Goal: Task Accomplishment & Management: Manage account settings

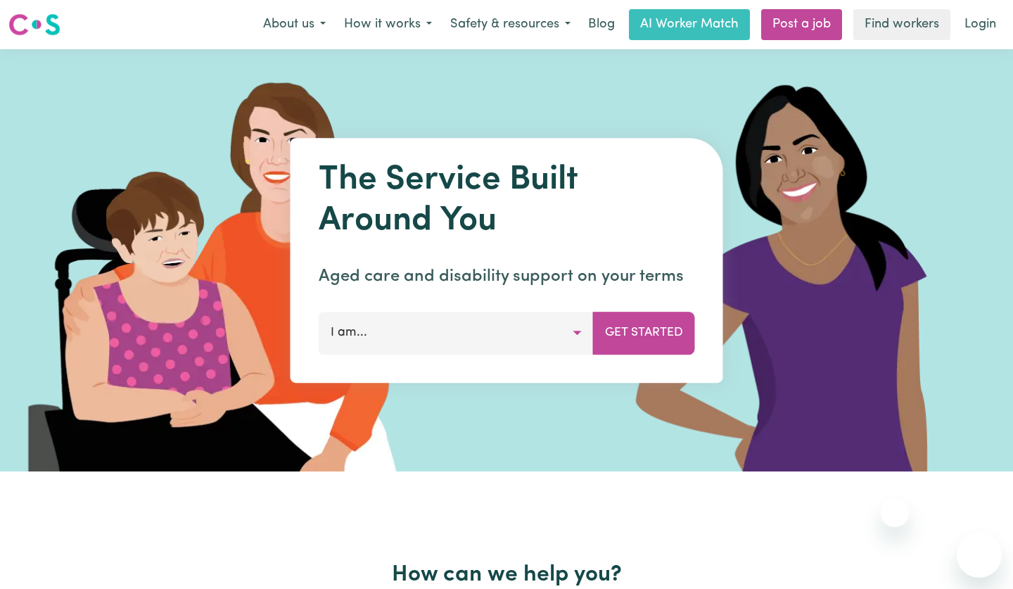
click at [974, 25] on link "Login" at bounding box center [980, 24] width 49 height 31
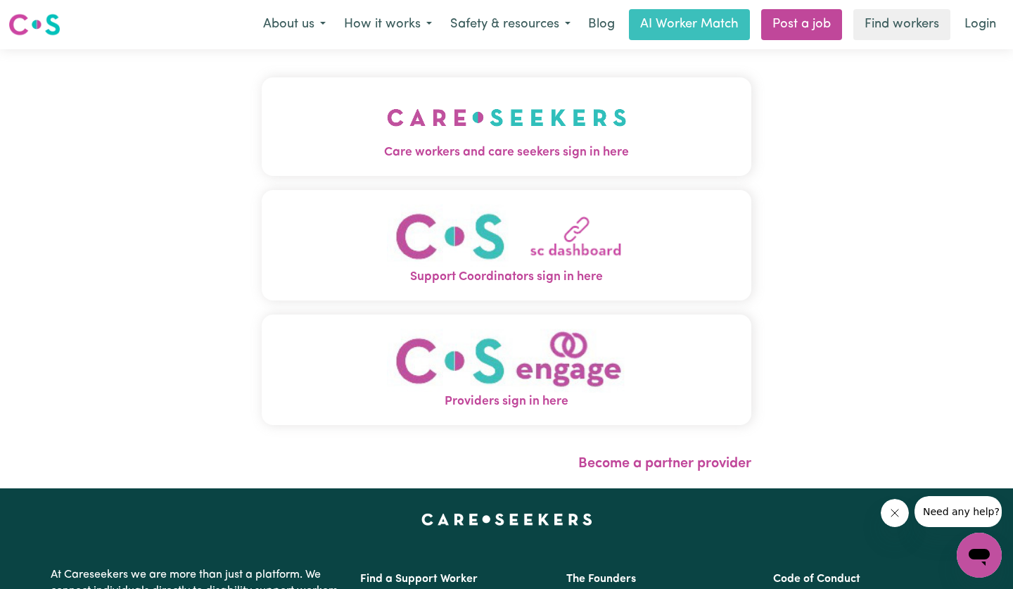
click at [515, 243] on img "Support Coordinators sign in here" at bounding box center [507, 236] width 240 height 64
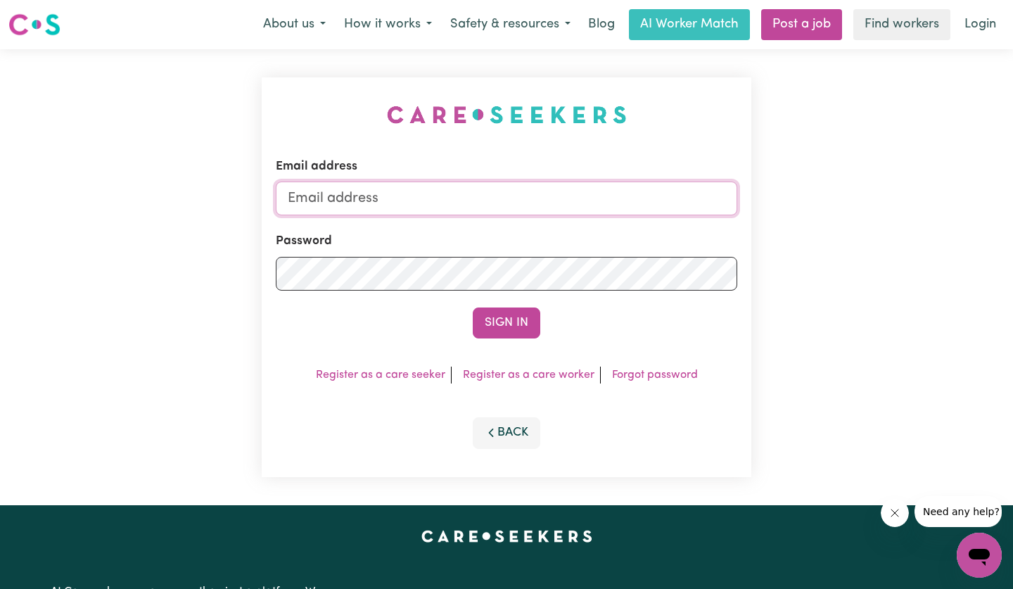
type input "[EMAIL_ADDRESS][DOMAIN_NAME]"
click at [508, 328] on button "Sign In" at bounding box center [507, 322] width 68 height 31
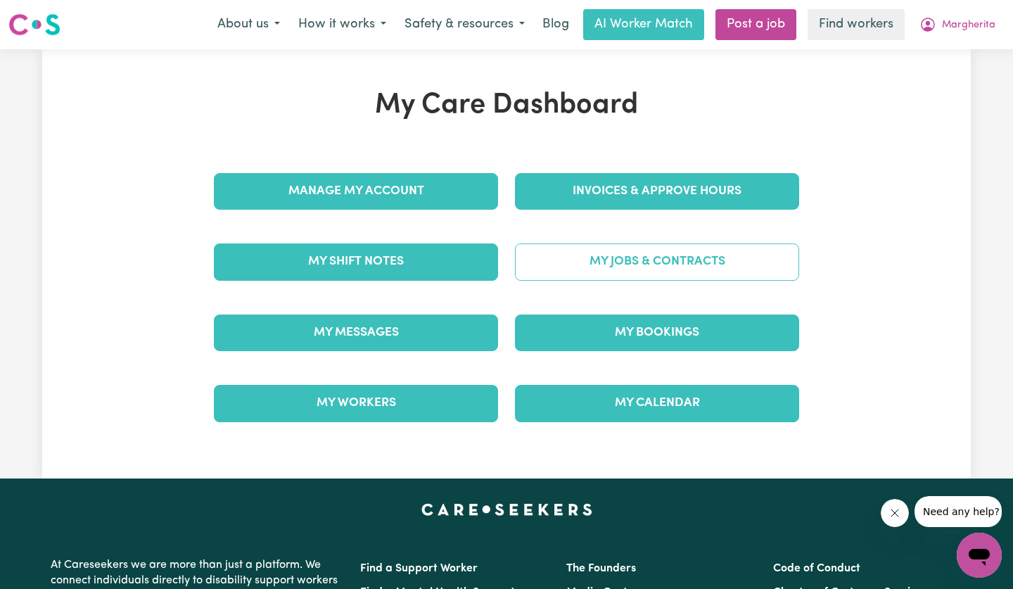
click at [626, 261] on link "My Jobs & Contracts" at bounding box center [657, 261] width 284 height 37
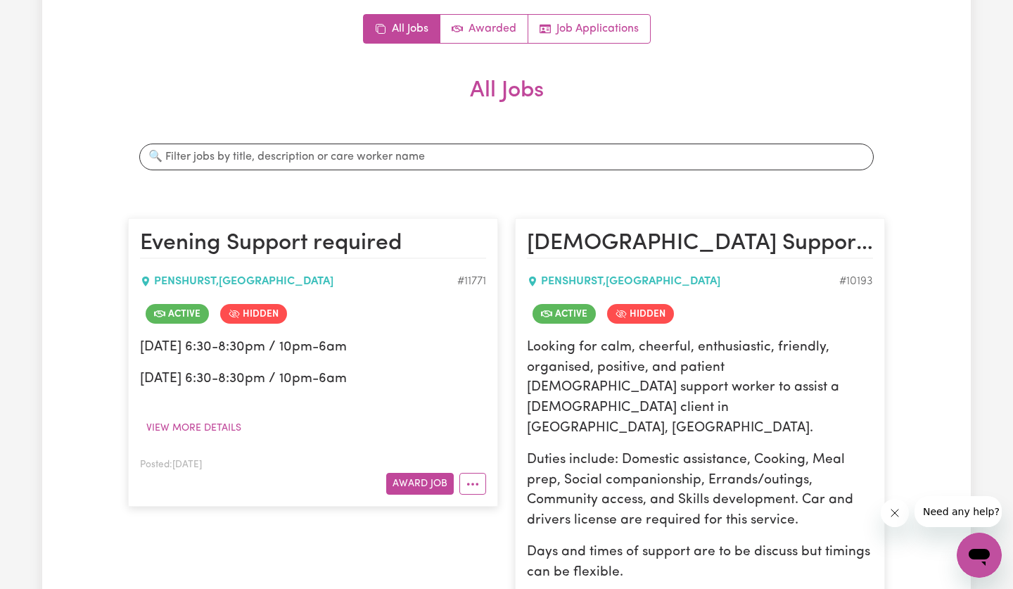
scroll to position [284, 0]
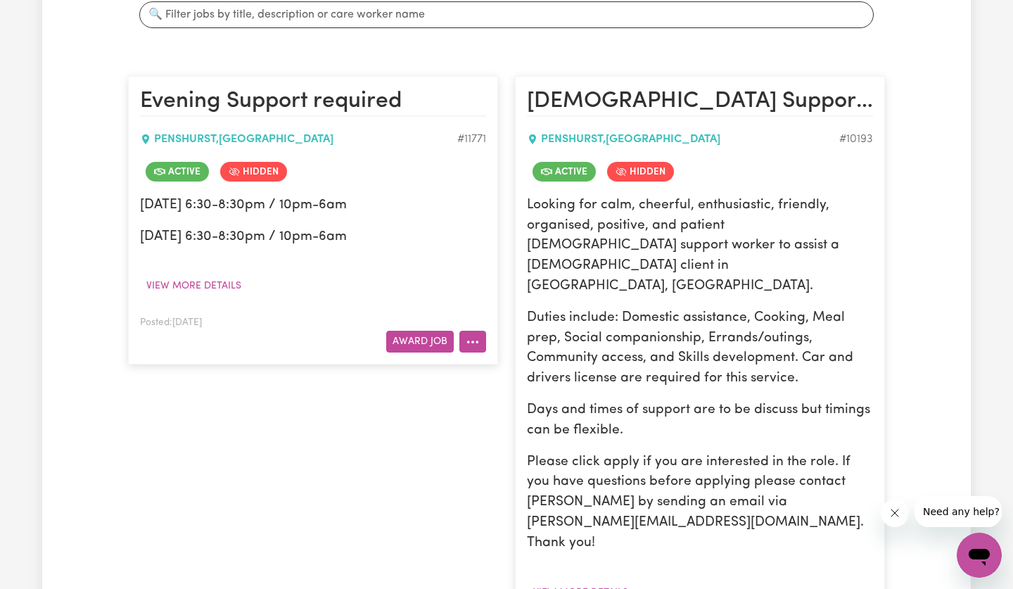
click at [474, 343] on button "More options" at bounding box center [472, 341] width 27 height 22
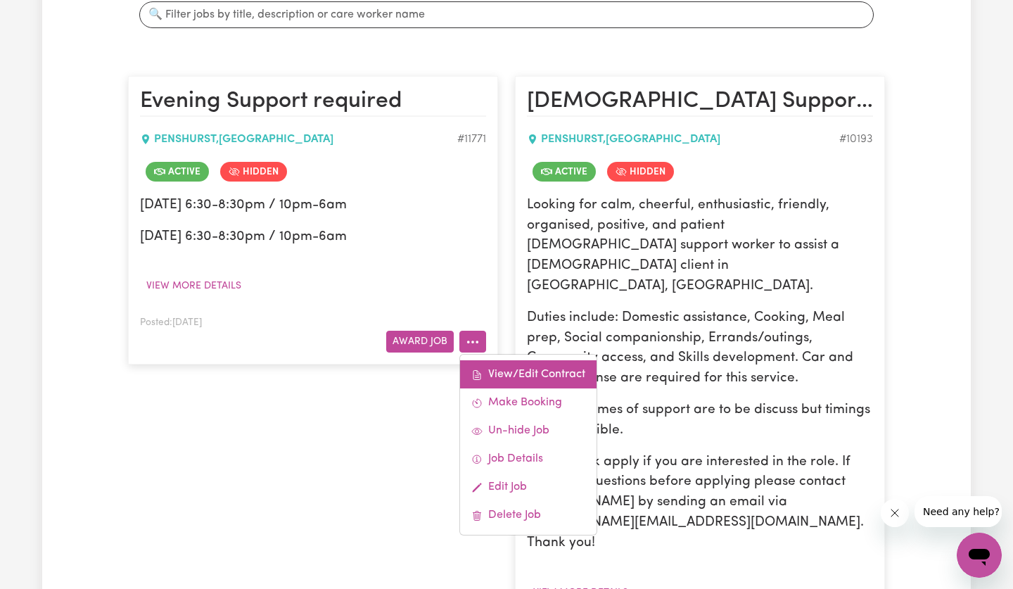
click at [499, 371] on link "View/Edit Contract" at bounding box center [528, 374] width 136 height 28
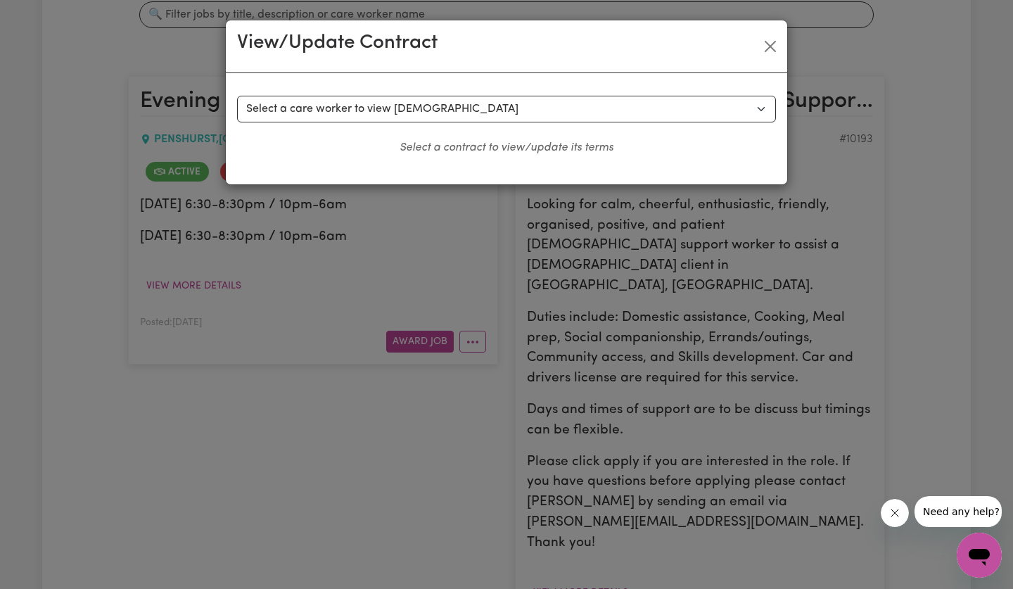
click at [769, 44] on button "Close" at bounding box center [770, 46] width 23 height 23
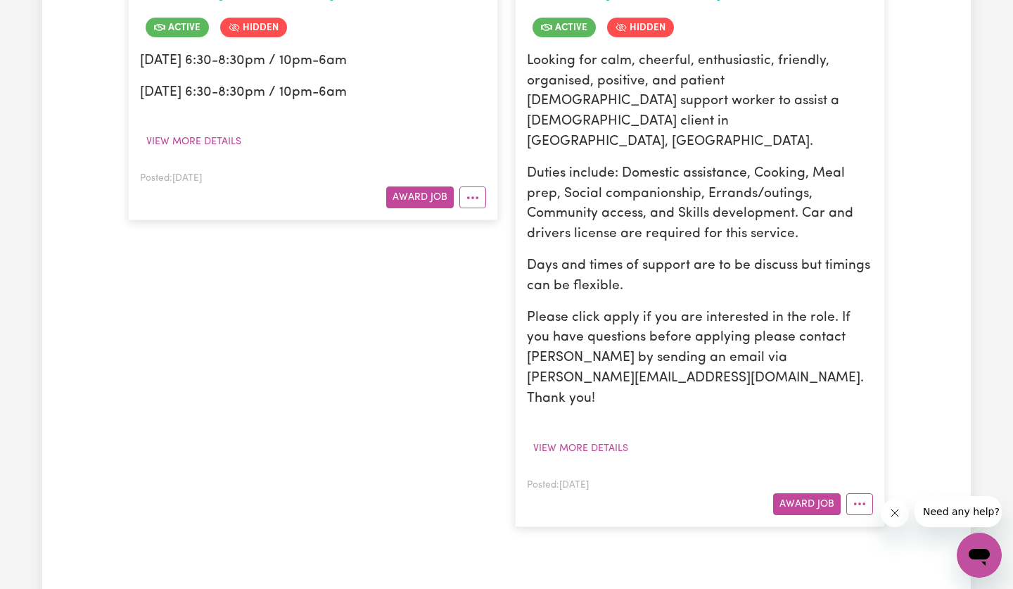
scroll to position [468, 0]
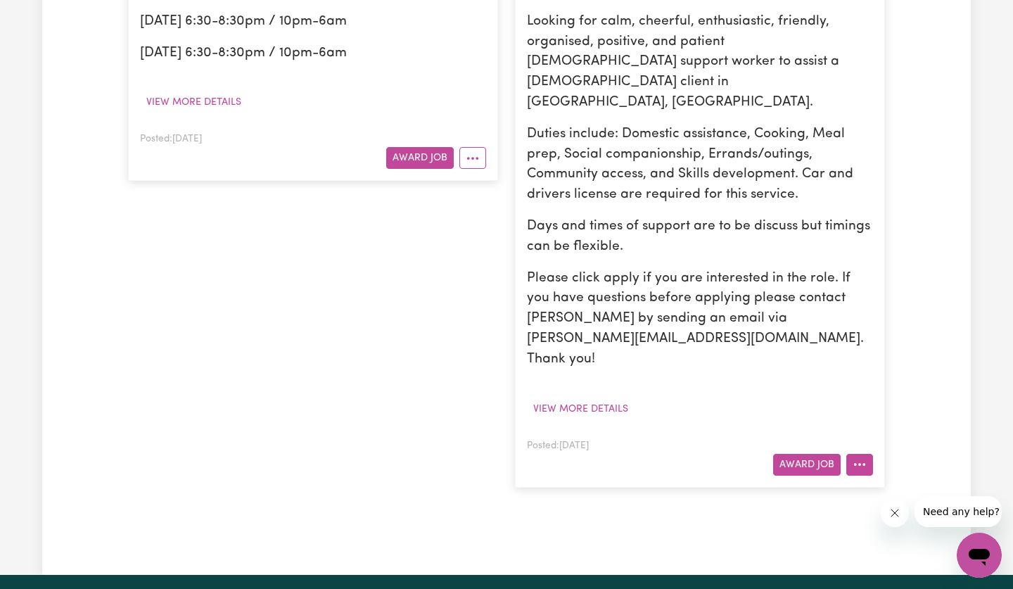
click at [855, 457] on icon "More options" at bounding box center [859, 464] width 14 height 14
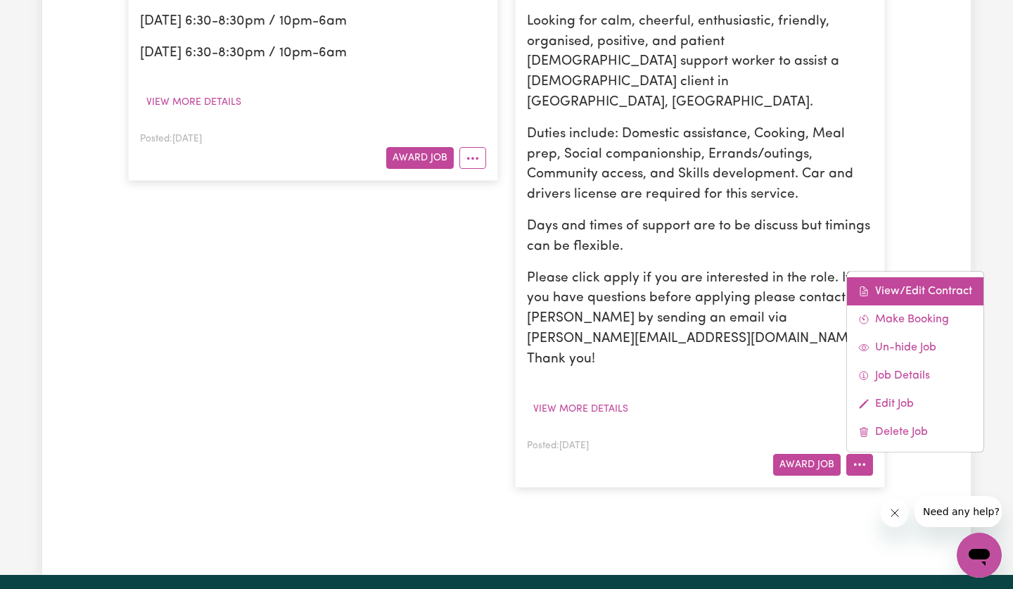
click at [886, 277] on link "View/Edit Contract" at bounding box center [915, 291] width 136 height 28
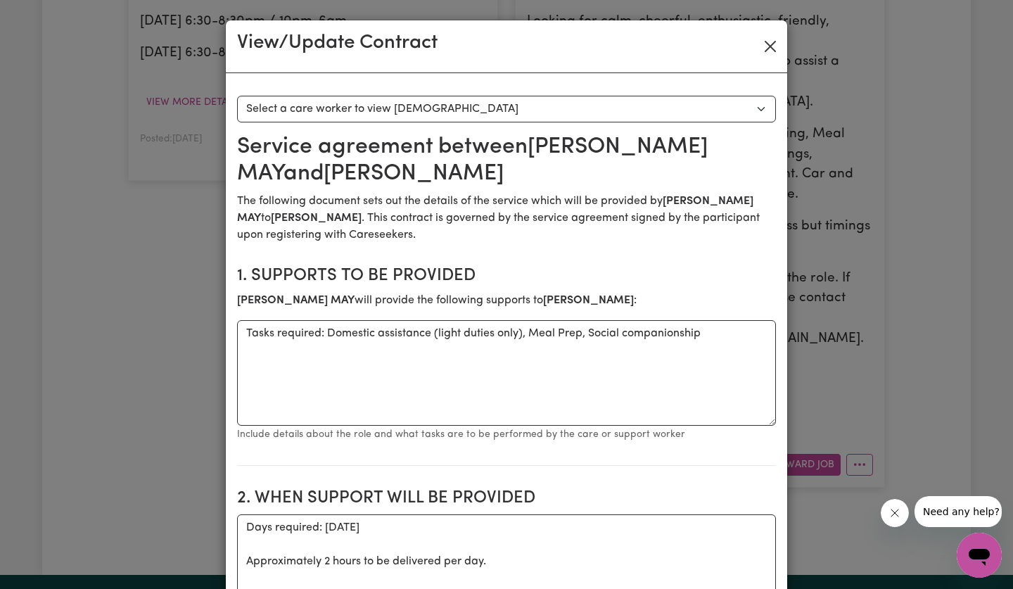
scroll to position [0, 0]
click at [771, 41] on button "Close" at bounding box center [770, 46] width 23 height 23
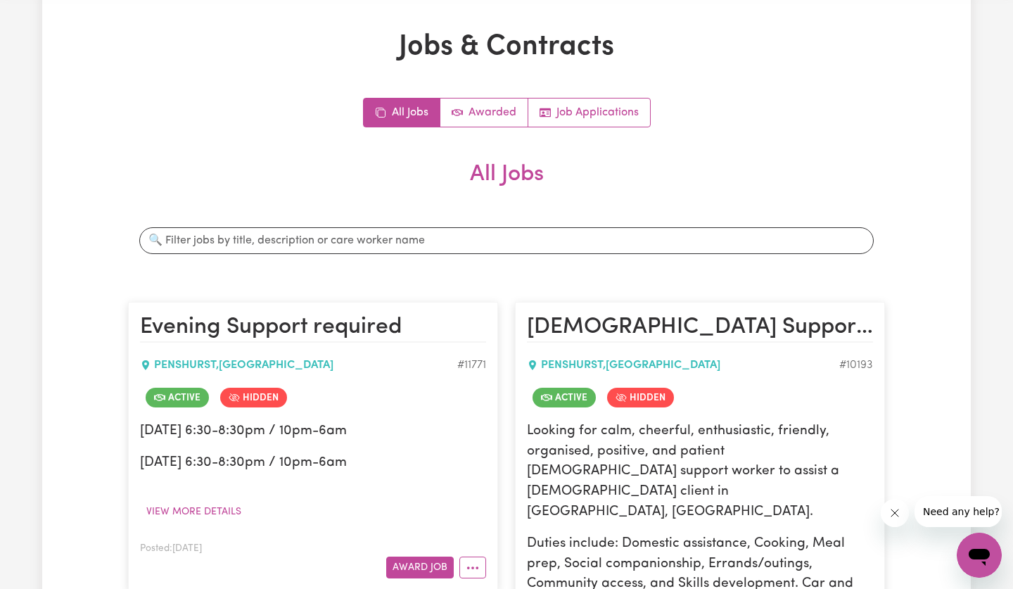
scroll to position [314, 0]
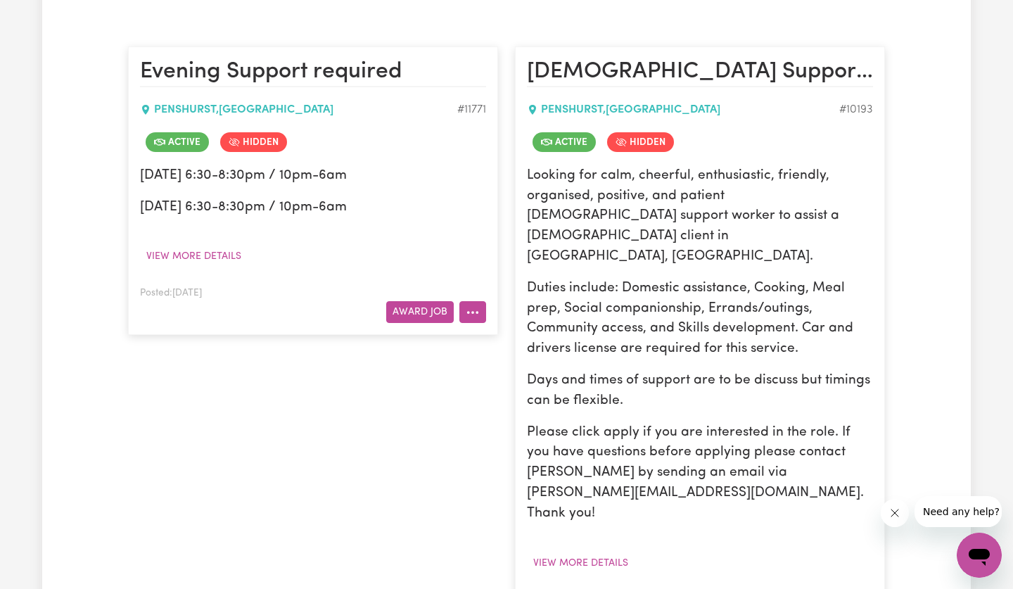
click at [472, 315] on icon "More options" at bounding box center [472, 312] width 14 height 14
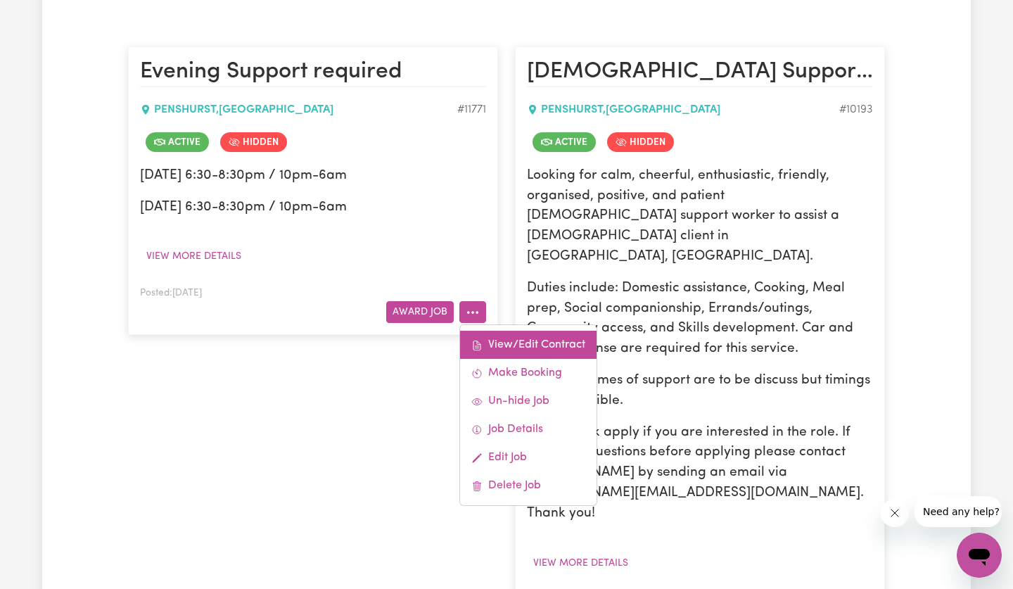
click at [499, 349] on link "View/Edit Contract" at bounding box center [528, 344] width 136 height 28
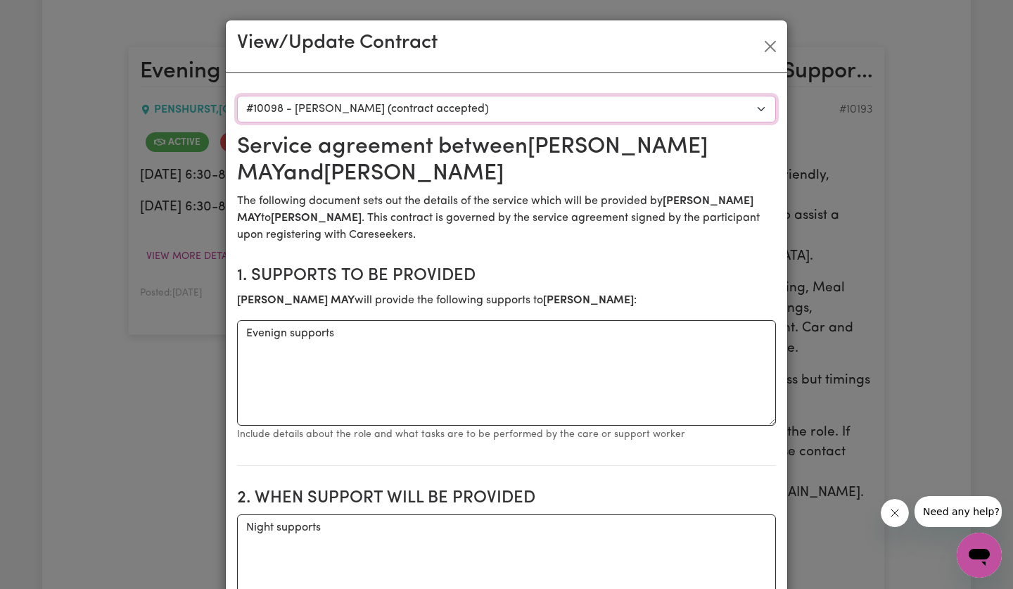
scroll to position [0, 0]
select select "8343"
type textarea "Tasks required: Domestic assistance (light duties only), Social companionship"
type textarea "Days required: [DATE], [DATE] Approximately 2 hours to be delivered per day. St…"
type input "64.82"
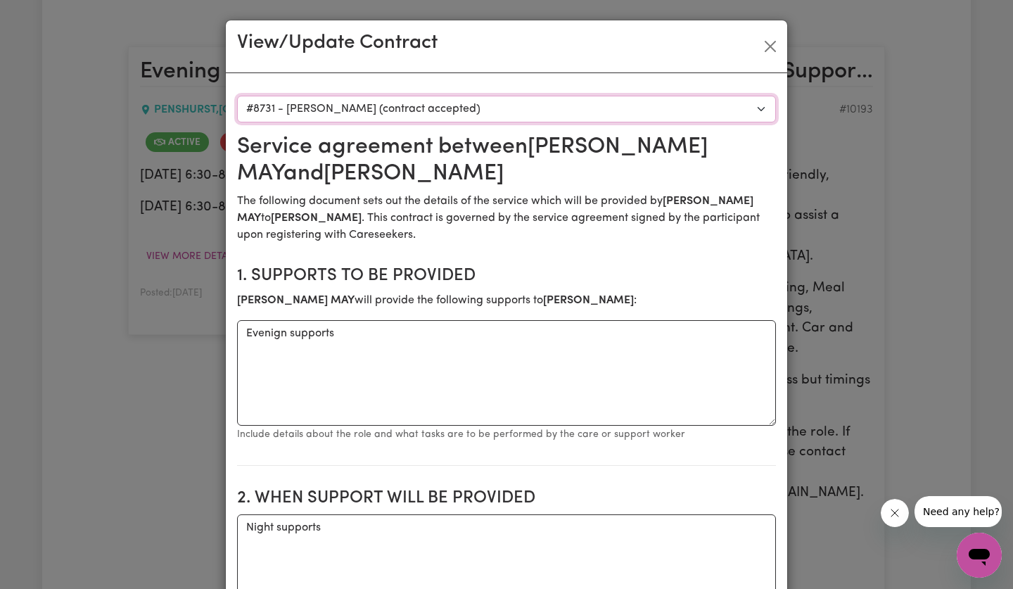
type input "75"
type input "84"
type input "93"
type input "33.26"
type textarea "Overnight Care Flat charge of $260 for 10pm-6am shift"
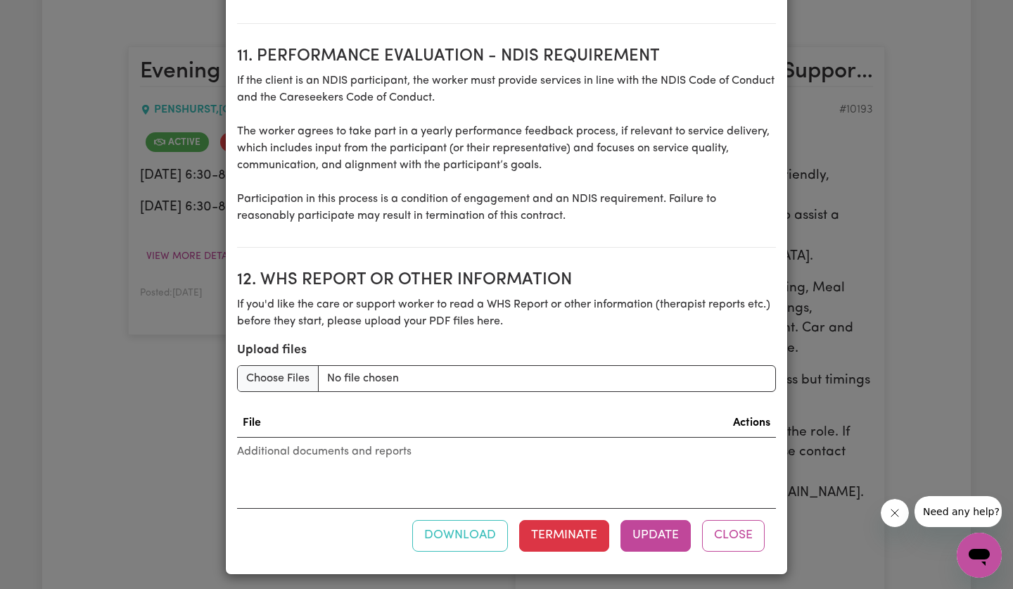
scroll to position [1884, 0]
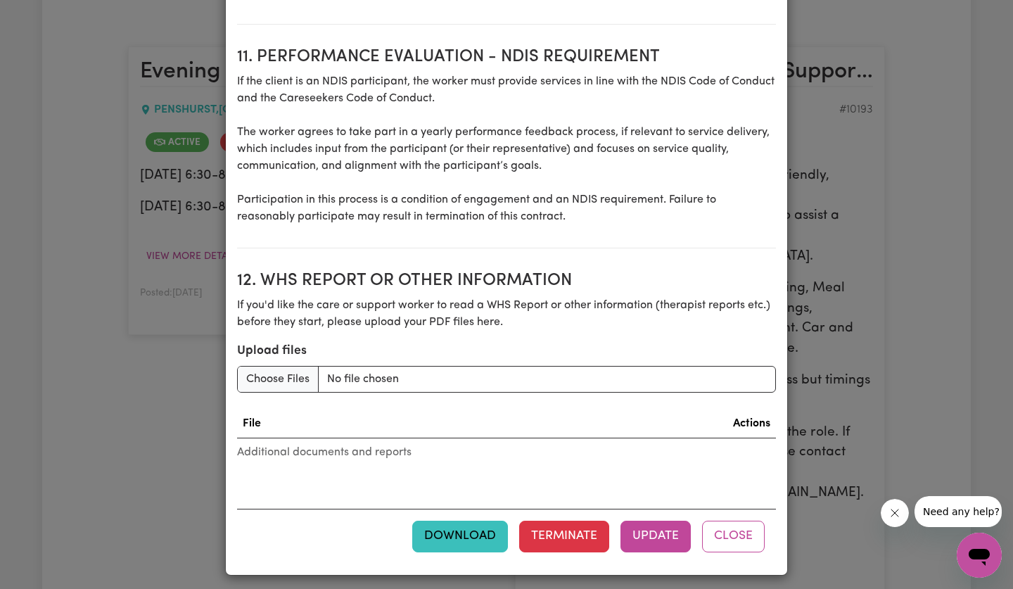
click at [455, 534] on button "Download" at bounding box center [460, 535] width 96 height 31
click at [735, 529] on button "Close" at bounding box center [733, 535] width 63 height 31
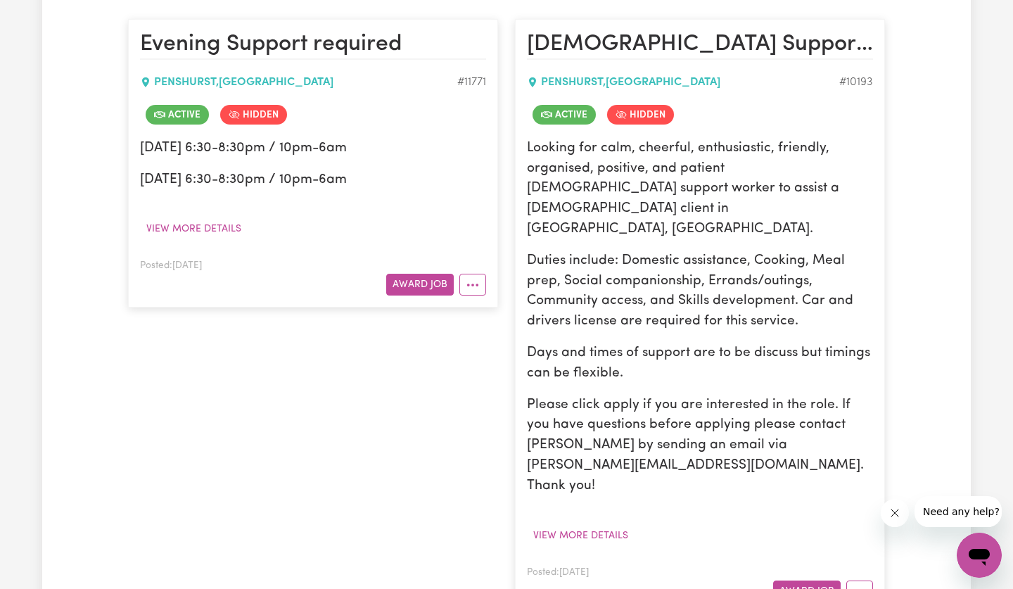
scroll to position [346, 0]
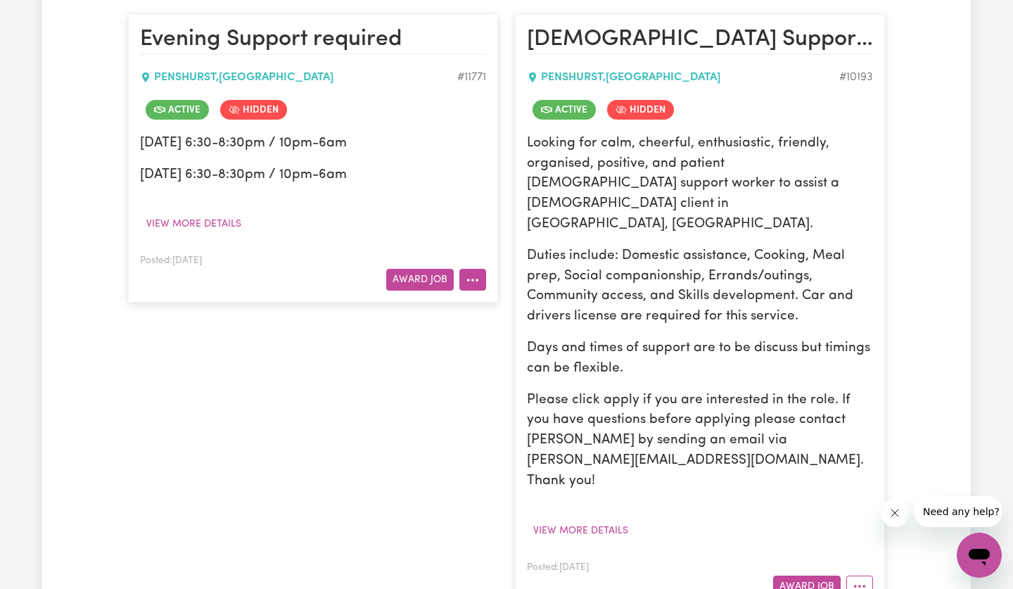
click at [475, 273] on button "More options" at bounding box center [472, 280] width 27 height 22
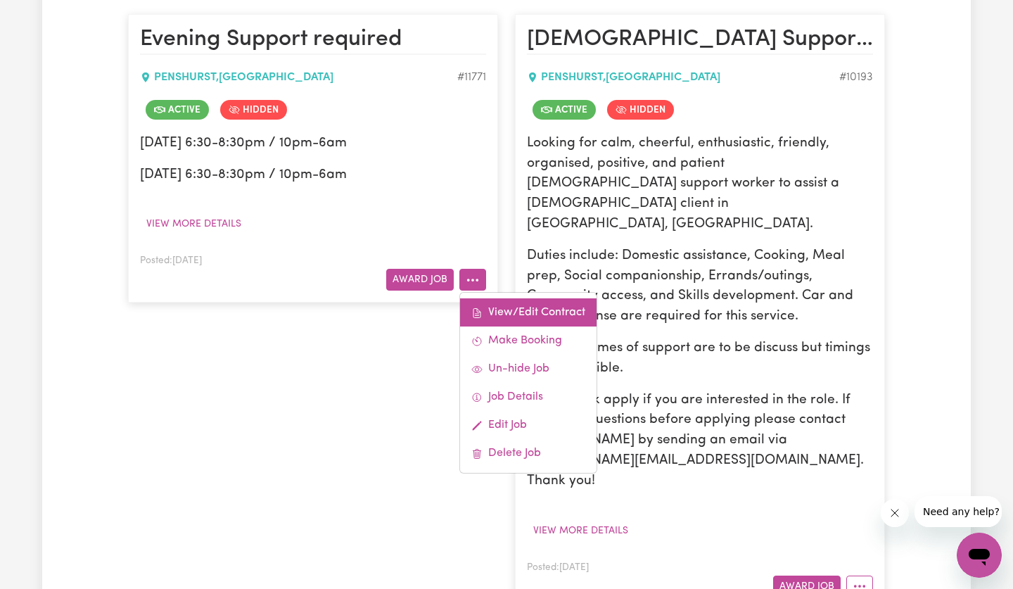
click at [510, 318] on link "View/Edit Contract" at bounding box center [528, 312] width 136 height 28
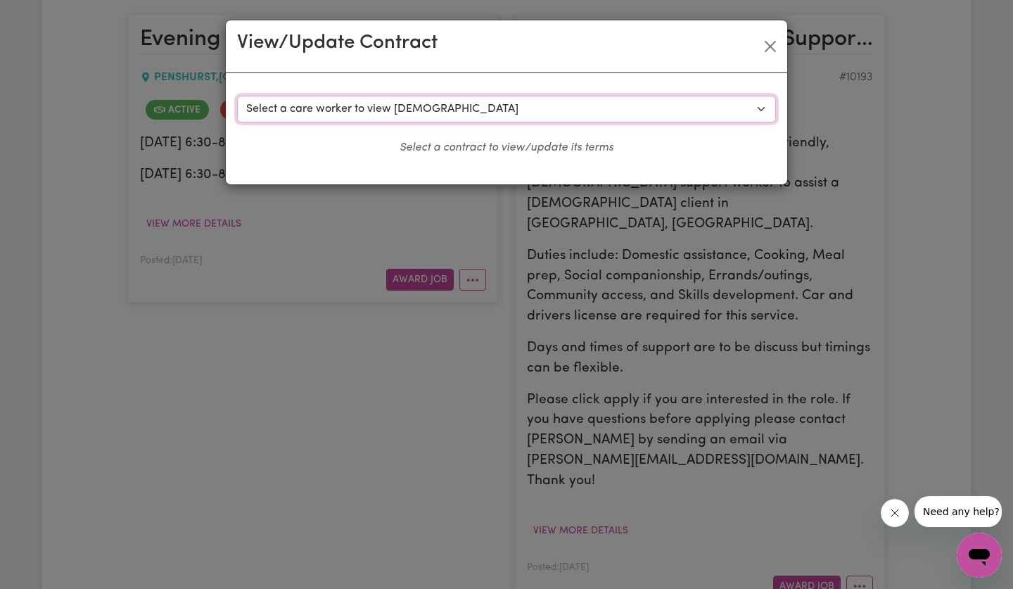
select select "8343"
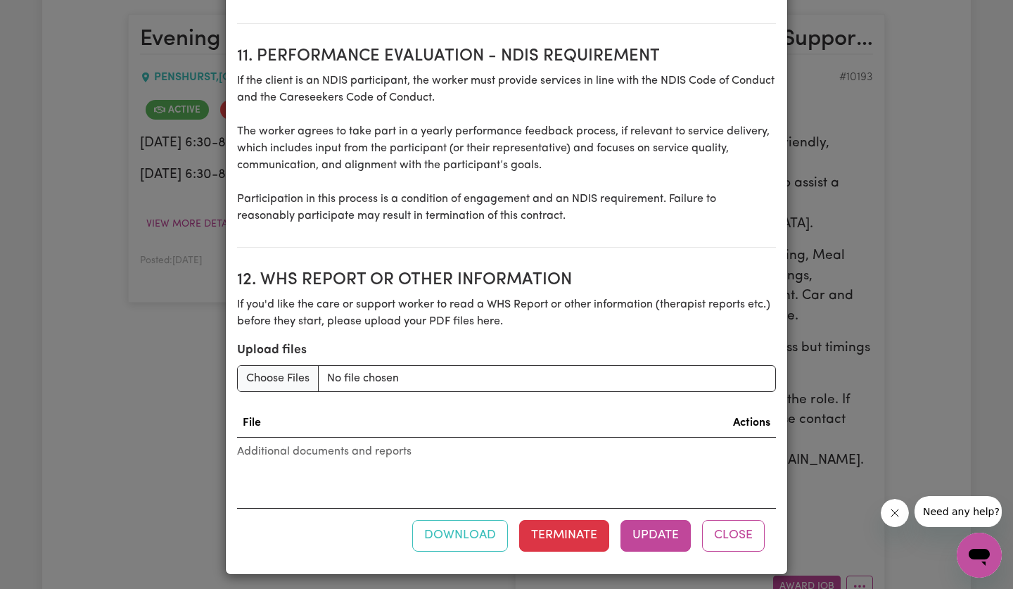
scroll to position [1884, 0]
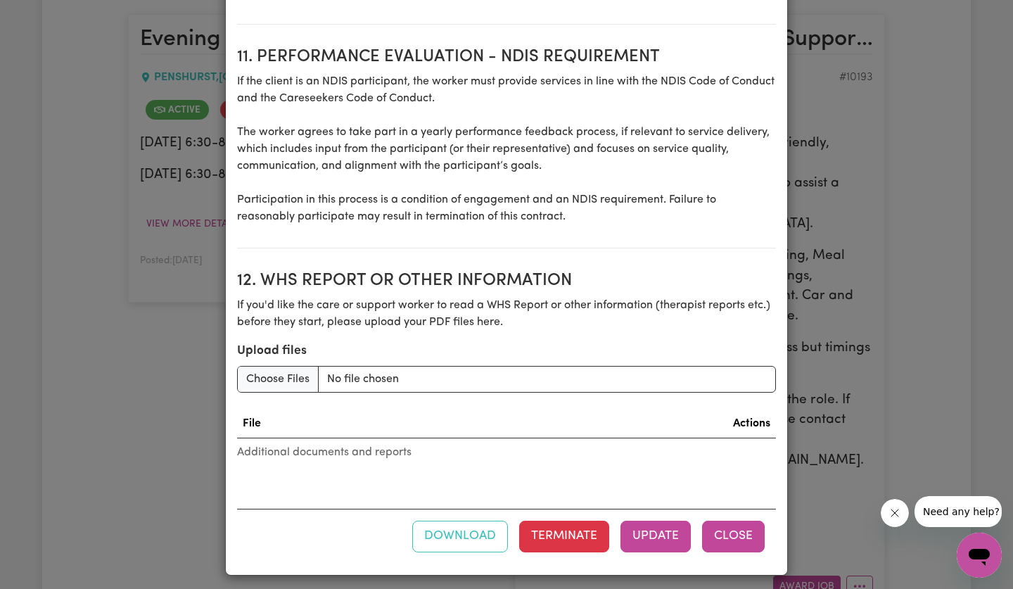
click at [731, 525] on button "Close" at bounding box center [733, 535] width 63 height 31
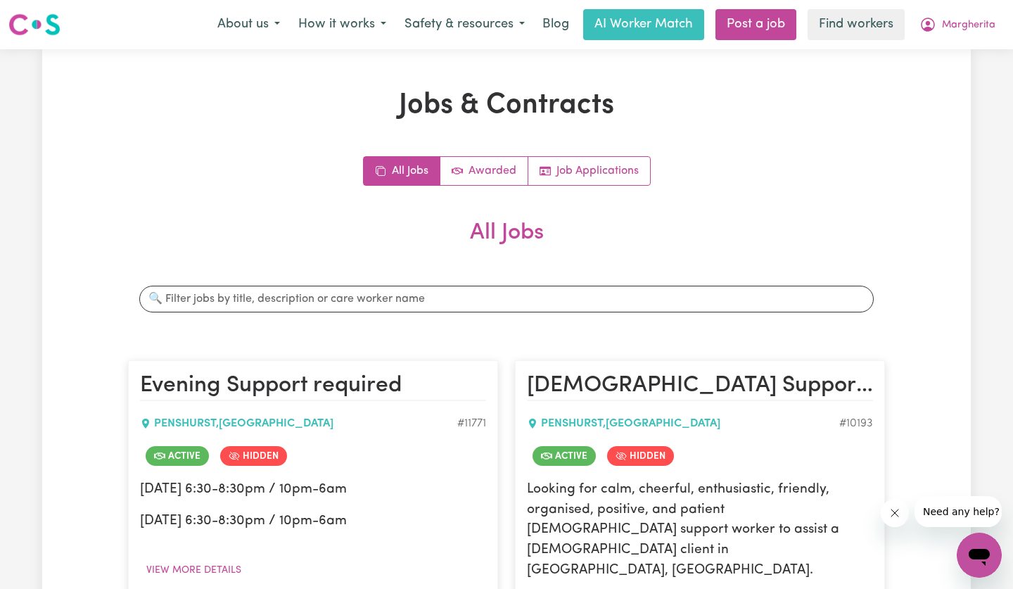
scroll to position [0, 0]
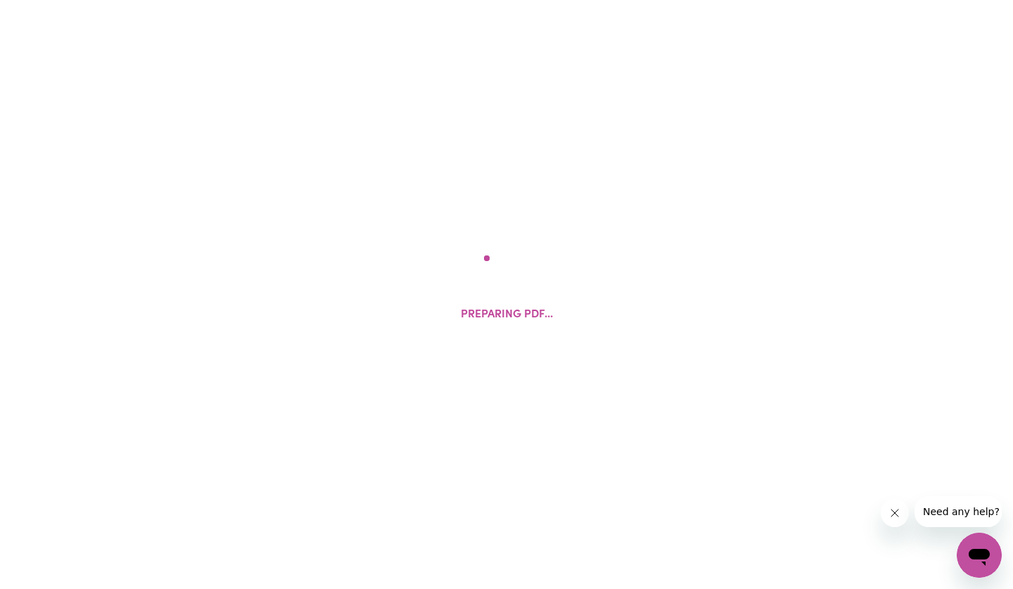
click at [284, 221] on div "Preparing PDF..." at bounding box center [506, 294] width 1013 height 589
